Goal: Use online tool/utility: Use online tool/utility

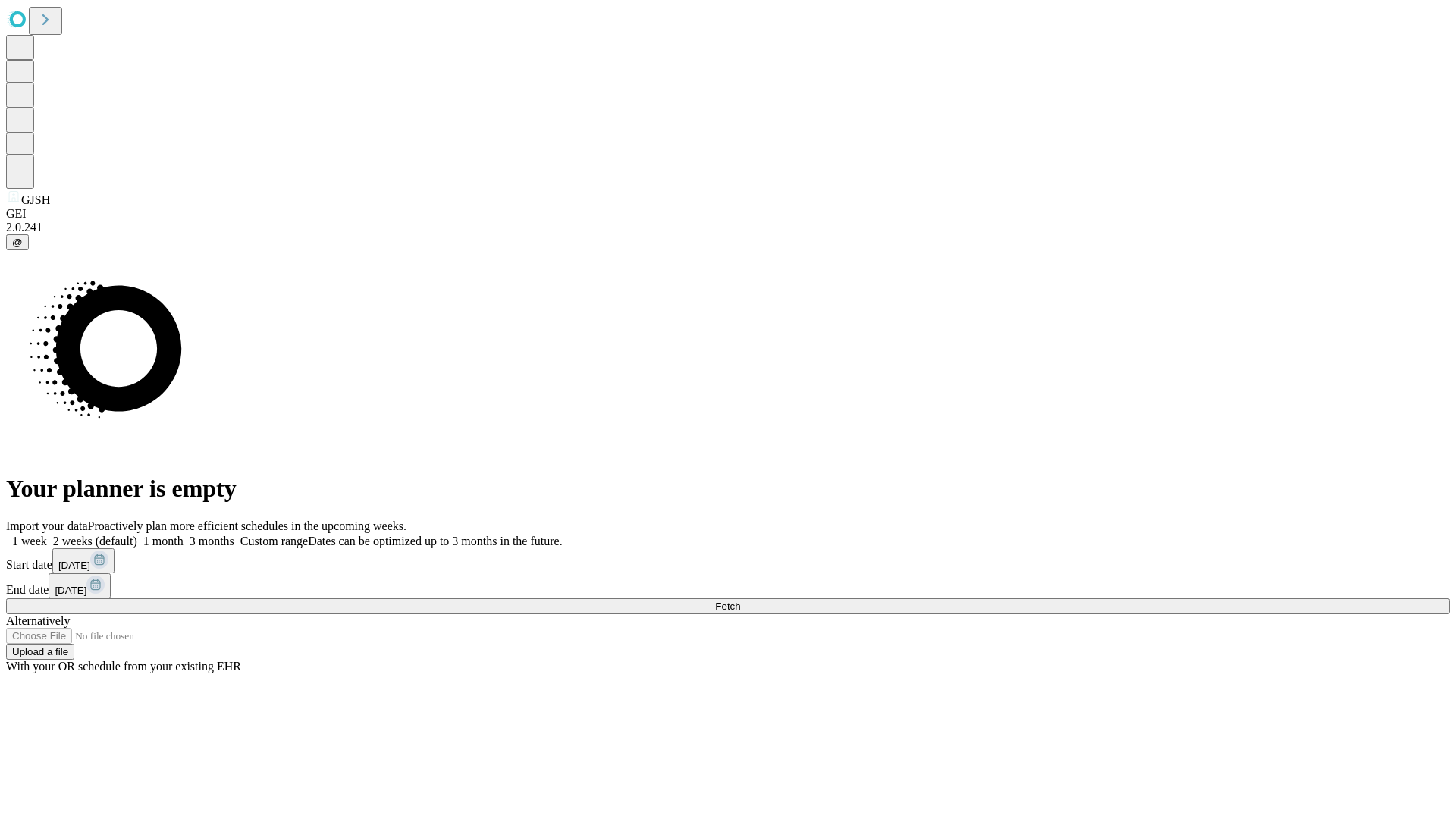
click at [740, 601] on span "Fetch" at bounding box center [727, 606] width 25 height 11
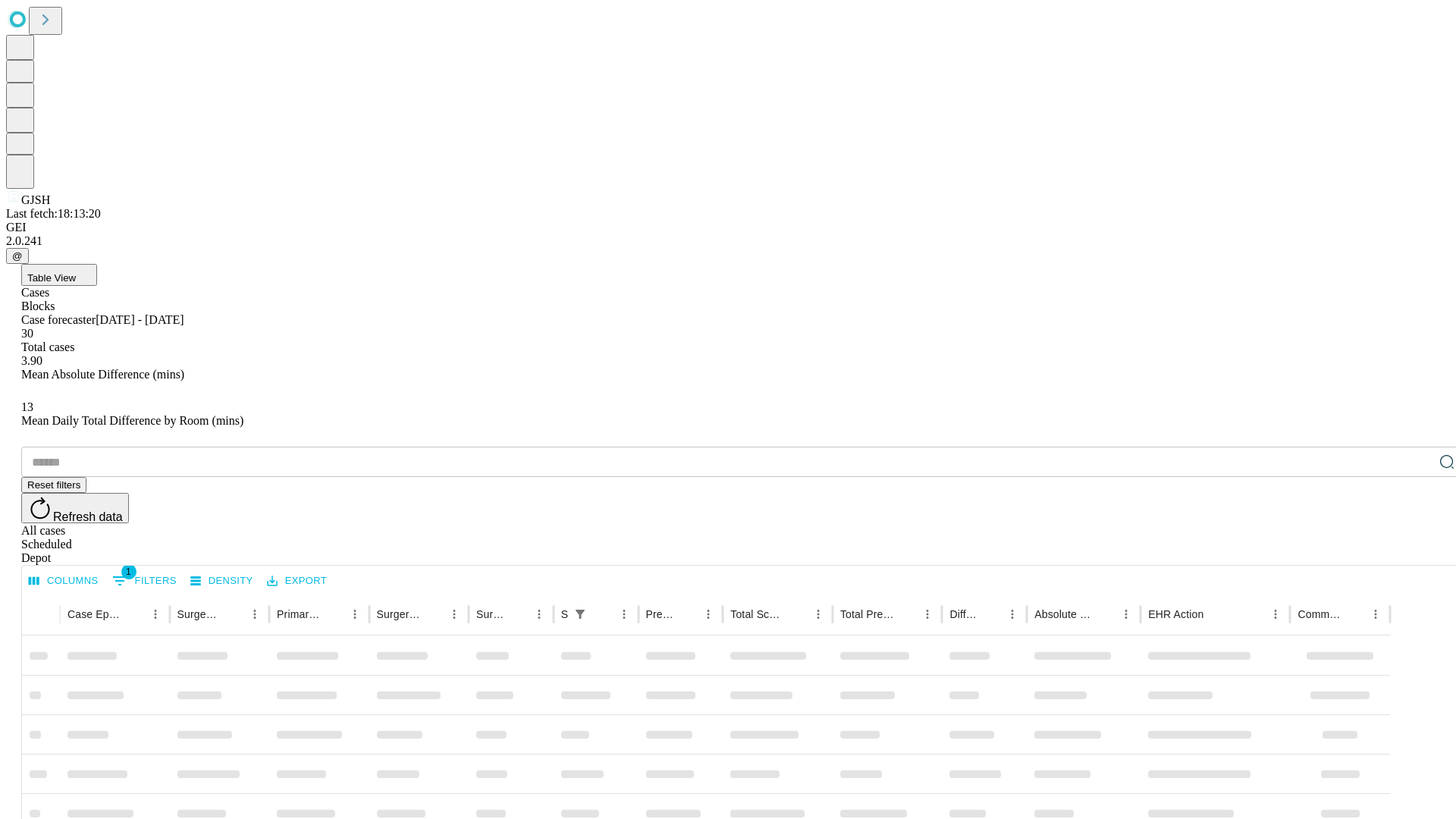
click at [1417, 552] on div "Depot" at bounding box center [743, 559] width 1444 height 14
